Goal: Task Accomplishment & Management: Complete application form

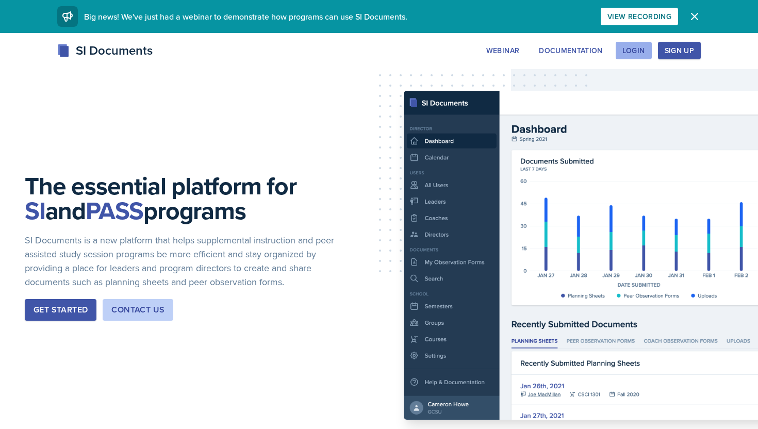
click at [630, 53] on div "Login" at bounding box center [634, 50] width 23 height 8
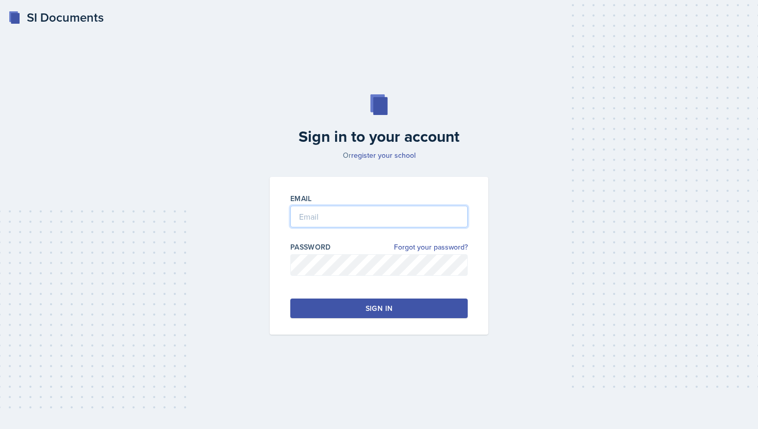
click at [368, 216] on input "email" at bounding box center [378, 217] width 177 height 22
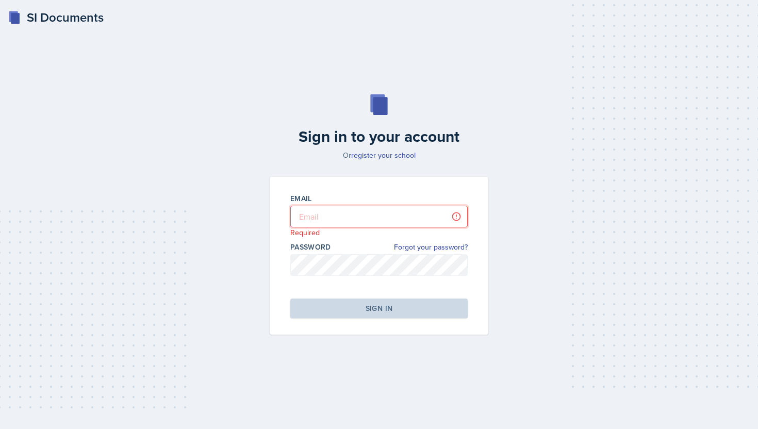
type input "[EMAIL_ADDRESS][DOMAIN_NAME]"
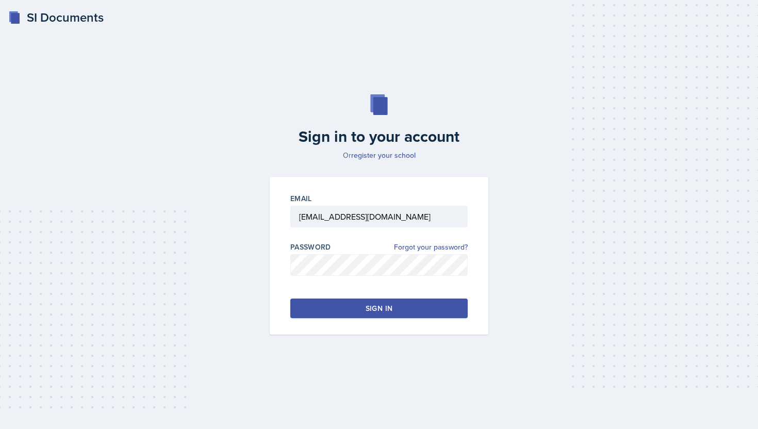
click at [365, 308] on button "Sign in" at bounding box center [378, 309] width 177 height 20
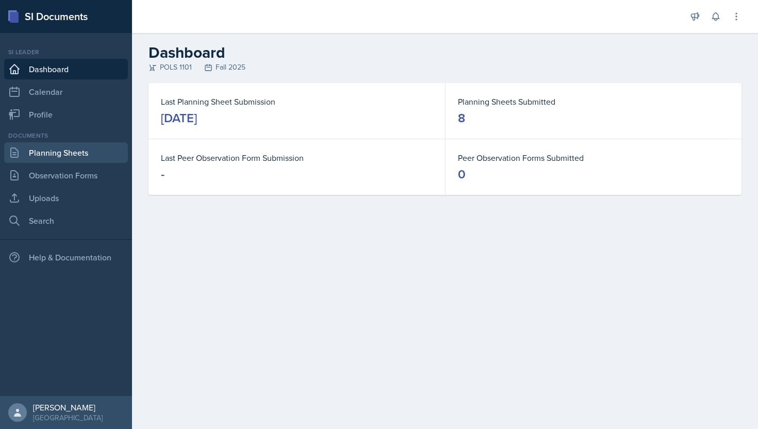
click at [53, 152] on link "Planning Sheets" at bounding box center [66, 152] width 124 height 21
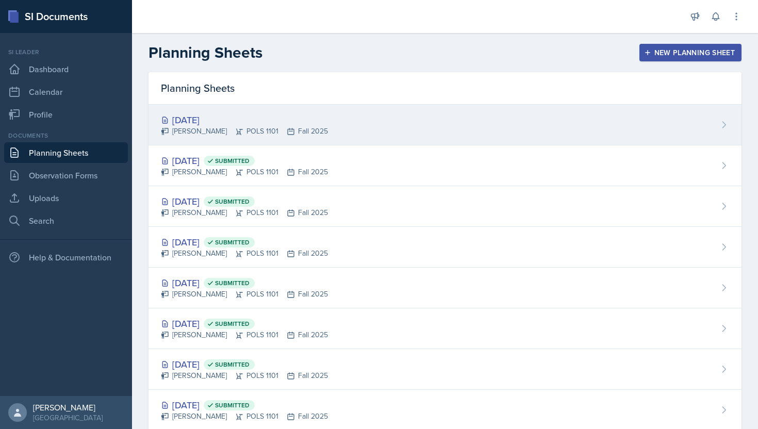
click at [314, 121] on div "[DATE]" at bounding box center [244, 120] width 167 height 14
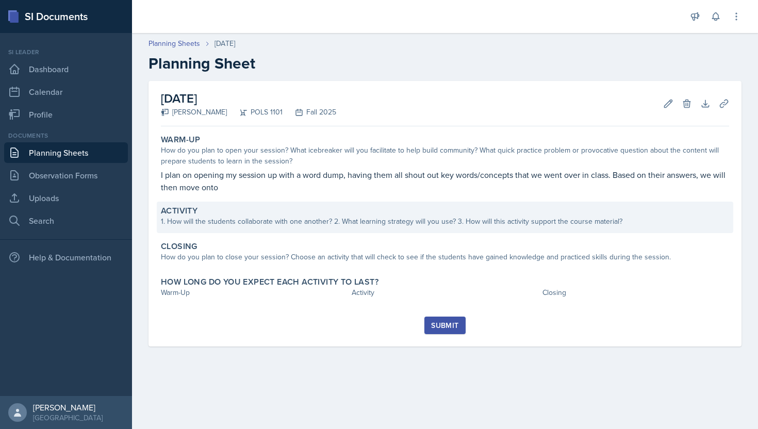
click at [460, 227] on div "Activity 1. How will the students collaborate with one another? 2. What learnin…" at bounding box center [445, 217] width 577 height 31
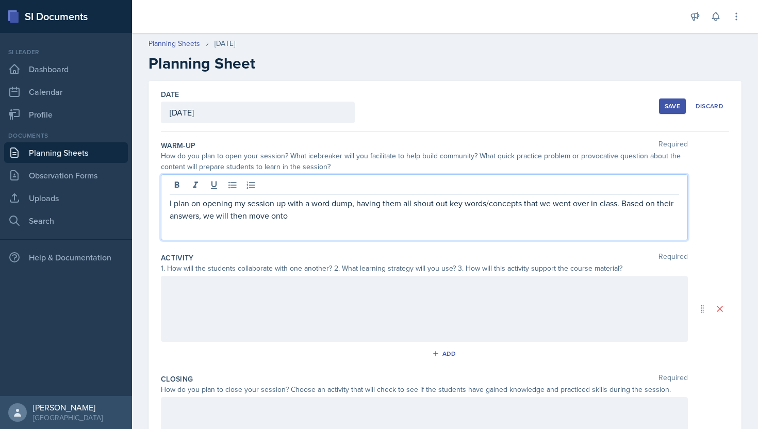
click at [466, 202] on p "I plan on opening my session up with a word dump, having them all shout out key…" at bounding box center [425, 209] width 510 height 25
click at [622, 206] on p "I plan on opening my session up with a word dump, having them all shout out key…" at bounding box center [425, 209] width 510 height 25
click at [551, 219] on p "I plan on opening my session up with a word dump, having them all shout out key…" at bounding box center [425, 209] width 510 height 25
drag, startPoint x: 551, startPoint y: 219, endPoint x: 281, endPoint y: 215, distance: 269.8
click at [281, 215] on p "I plan on opening my session up with a word dump, having them all shout out key…" at bounding box center [425, 209] width 510 height 25
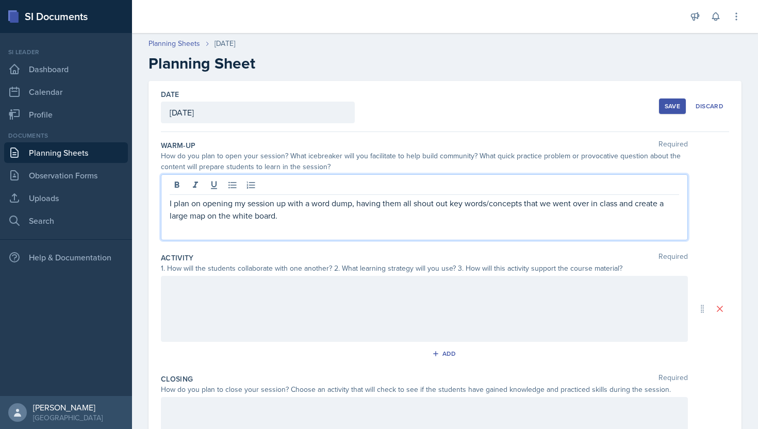
click at [240, 295] on div at bounding box center [424, 309] width 527 height 66
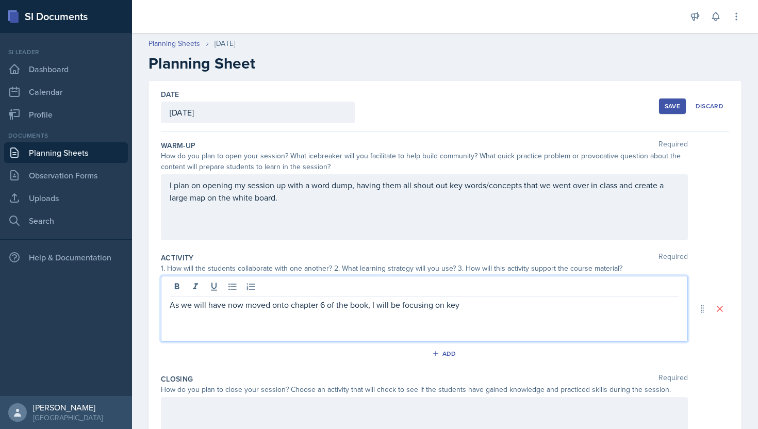
click at [369, 305] on p "As we will have now moved onto chapter 6 of the book, I will be focusing on key" at bounding box center [425, 305] width 510 height 12
click at [451, 306] on p "As we will have now moved onto chapter 6 of the textbook, which is political so…" at bounding box center [425, 305] width 510 height 12
click at [588, 307] on p "As we will have now moved onto chapter 6 of the textbook, which is political so…" at bounding box center [425, 305] width 510 height 12
drag, startPoint x: 588, startPoint y: 307, endPoint x: 495, endPoint y: 307, distance: 93.4
click at [495, 307] on p "As we will have now moved onto chapter 6 of the textbook, which is political so…" at bounding box center [425, 305] width 510 height 12
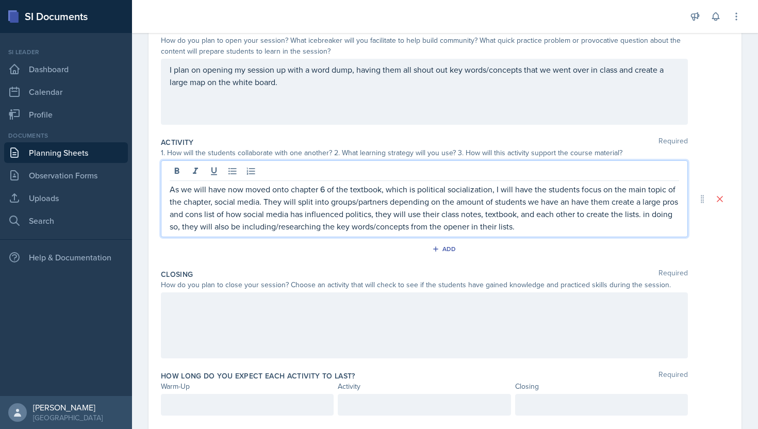
click at [442, 307] on p at bounding box center [425, 303] width 510 height 12
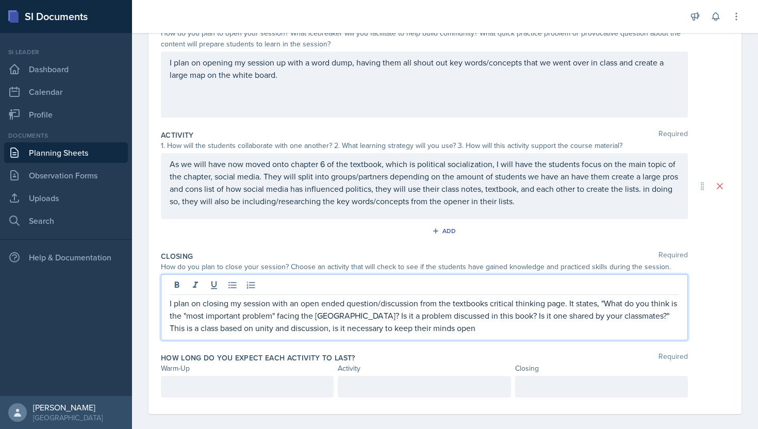
click at [419, 306] on p "I plan on closing my session with an open ended question/discussion from the te…" at bounding box center [425, 315] width 510 height 37
click at [248, 389] on div at bounding box center [247, 387] width 173 height 22
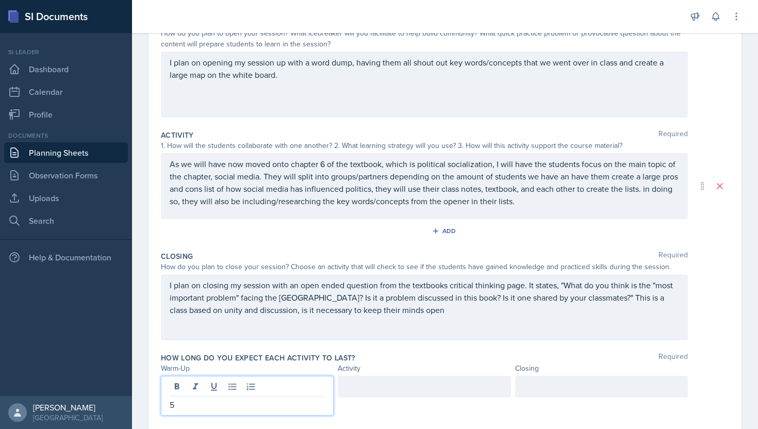
click at [398, 379] on div at bounding box center [424, 387] width 173 height 22
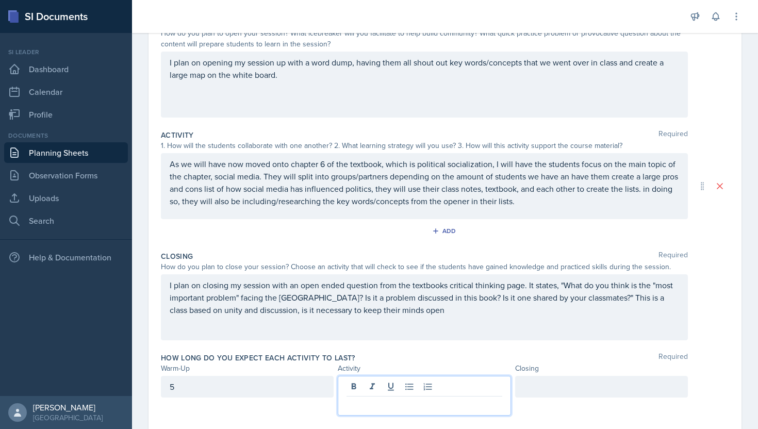
scroll to position [141, 0]
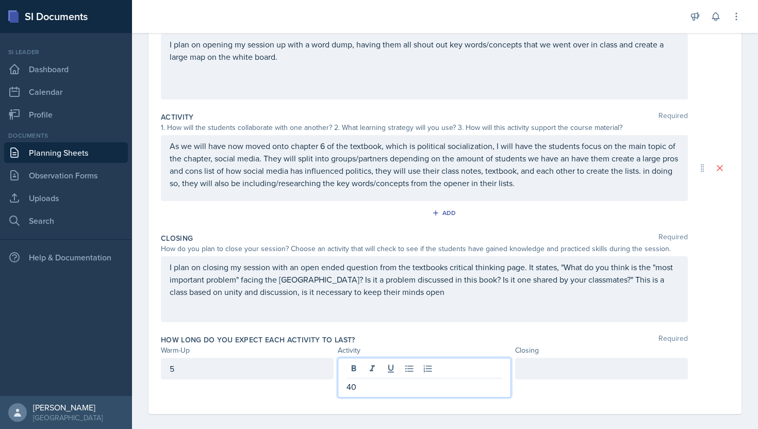
click at [579, 362] on div at bounding box center [601, 369] width 173 height 22
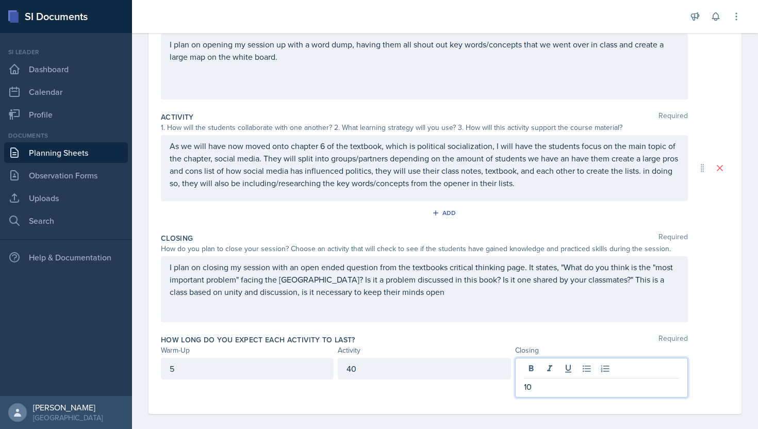
click at [292, 378] on div "5" at bounding box center [247, 369] width 173 height 22
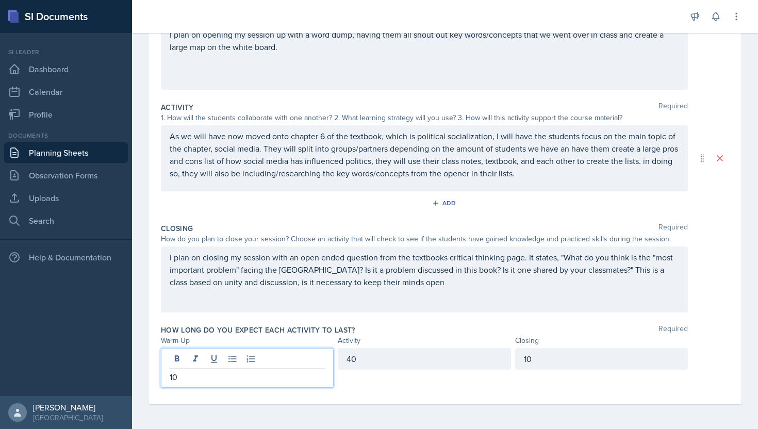
click at [532, 327] on div "How long do you expect each activity to last? Required" at bounding box center [445, 330] width 568 height 10
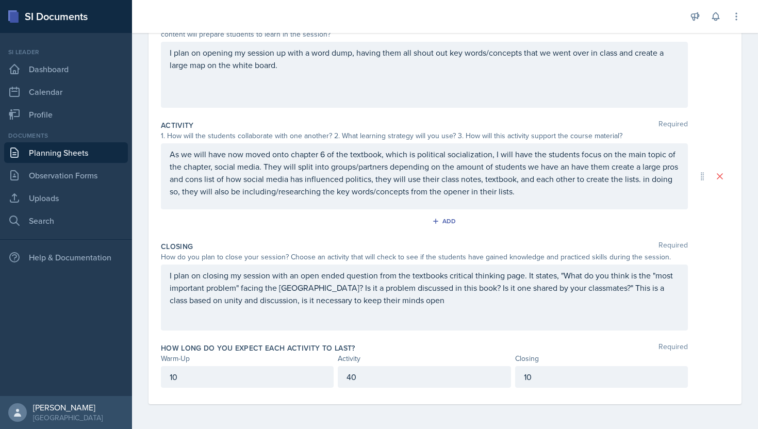
scroll to position [0, 0]
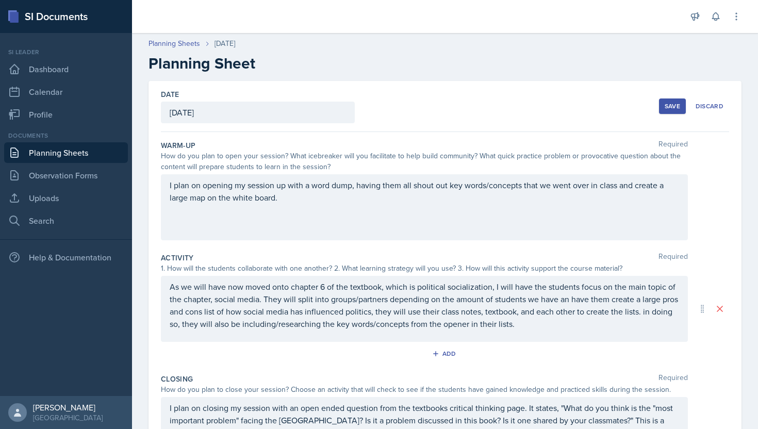
click at [680, 100] on button "Save" at bounding box center [672, 106] width 27 height 15
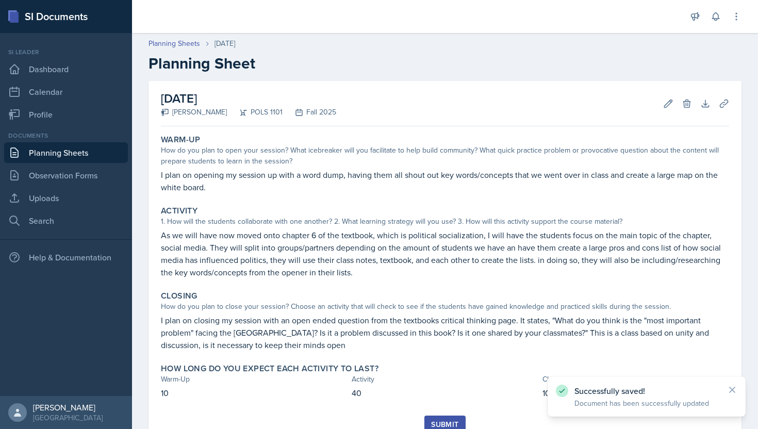
scroll to position [41, 0]
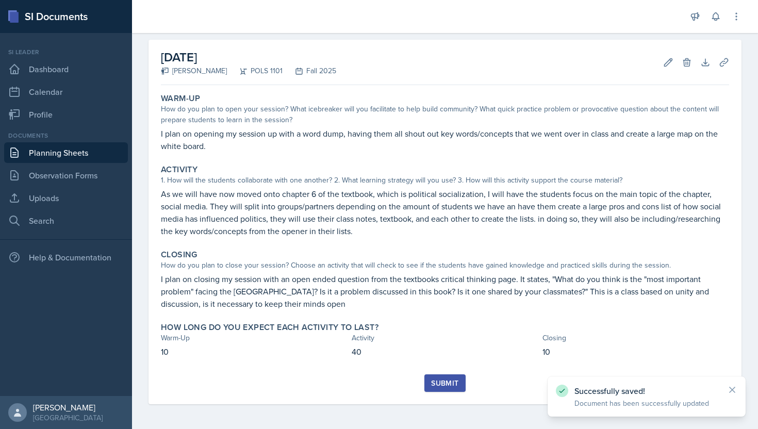
click at [430, 385] on button "Submit" at bounding box center [444, 383] width 41 height 18
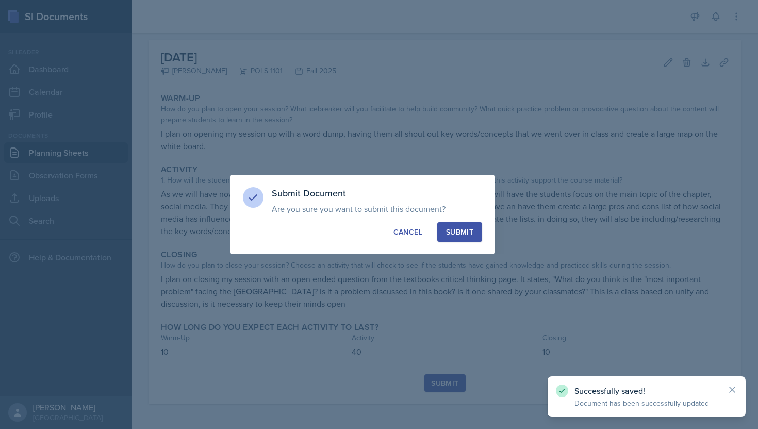
click at [455, 235] on div "Submit" at bounding box center [459, 232] width 27 height 10
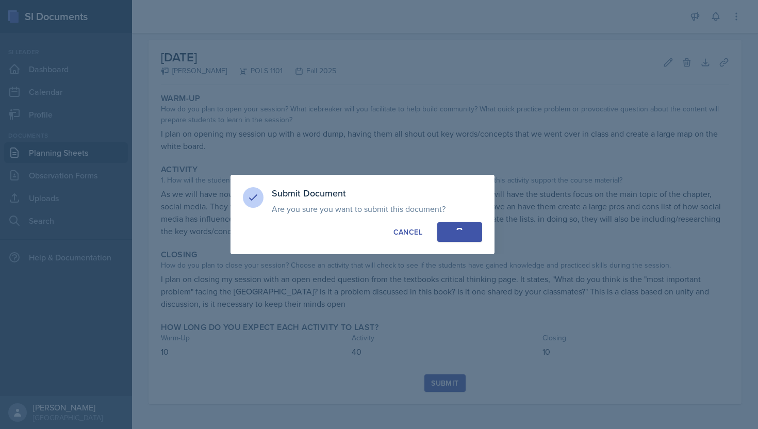
scroll to position [11, 0]
